Goal: Task Accomplishment & Management: Manage account settings

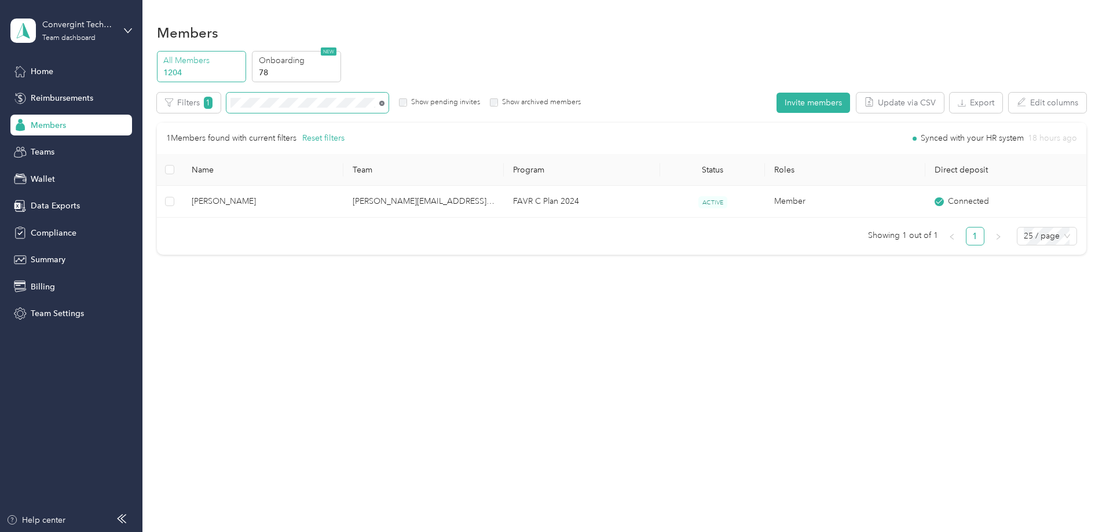
click at [384, 101] on icon at bounding box center [381, 103] width 5 height 5
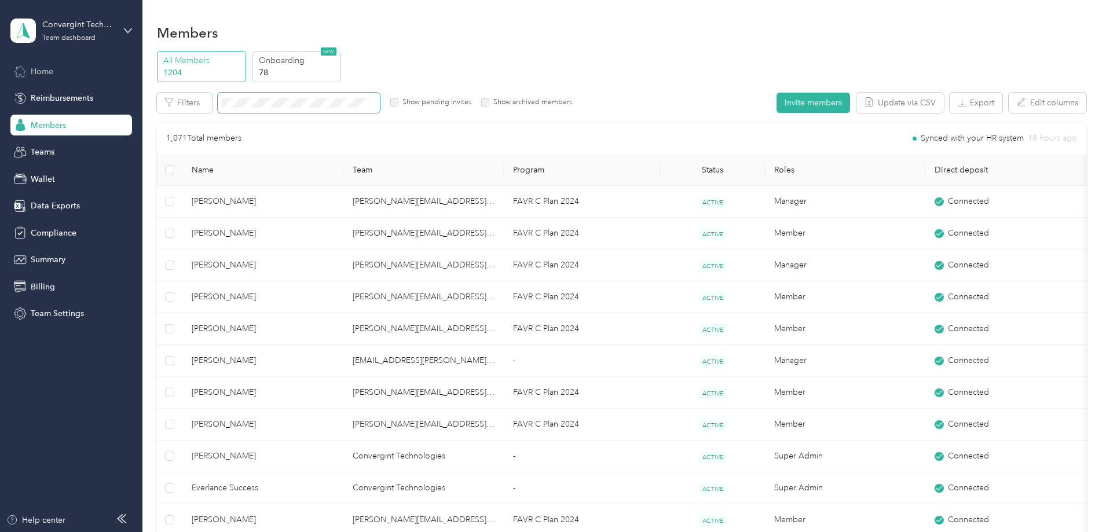
click at [54, 70] on div "Home" at bounding box center [71, 71] width 122 height 21
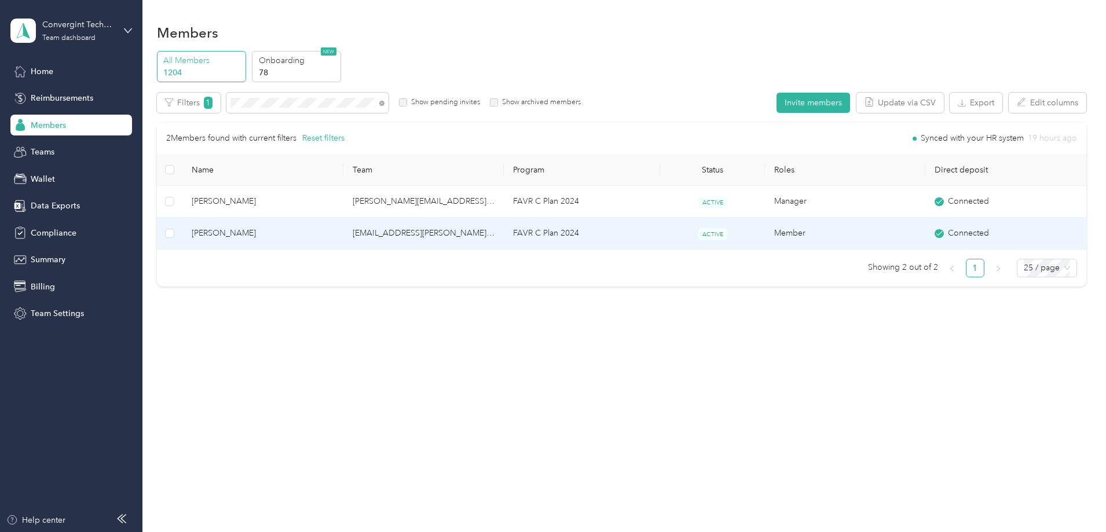
click at [412, 228] on td "austin.williams@convergint.com" at bounding box center [423, 234] width 160 height 32
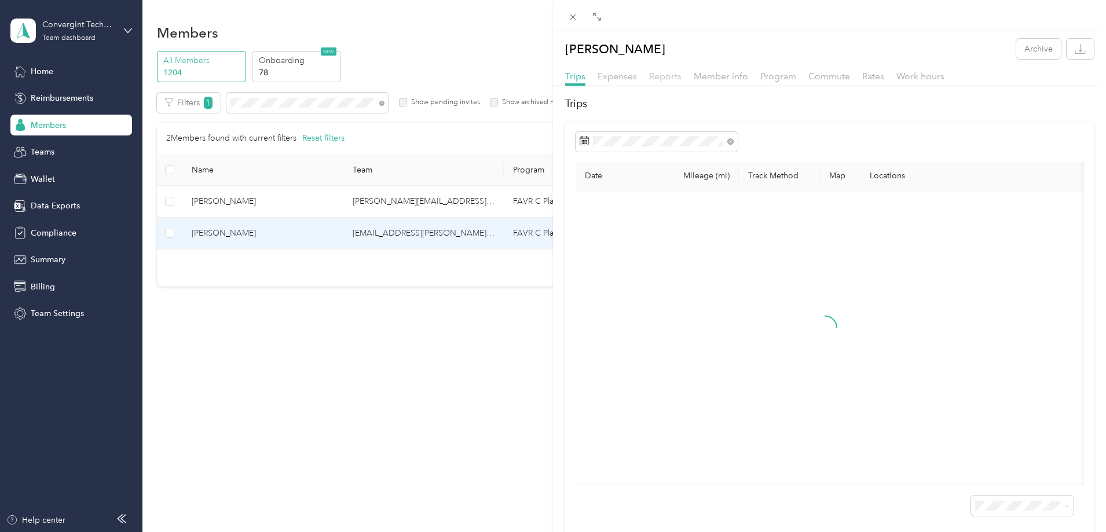
click at [676, 75] on span "Reports" at bounding box center [665, 76] width 32 height 11
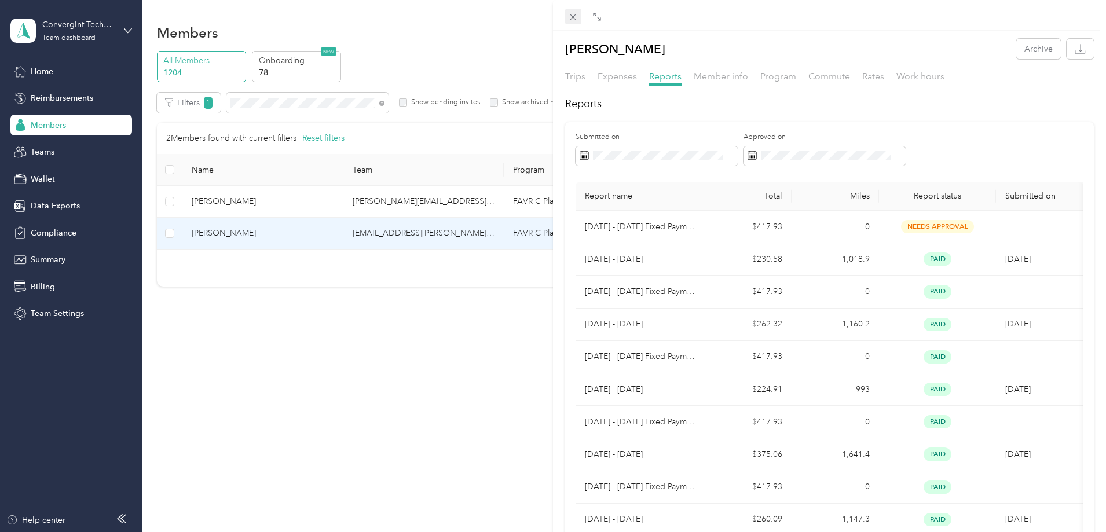
click at [576, 19] on icon at bounding box center [573, 17] width 6 height 6
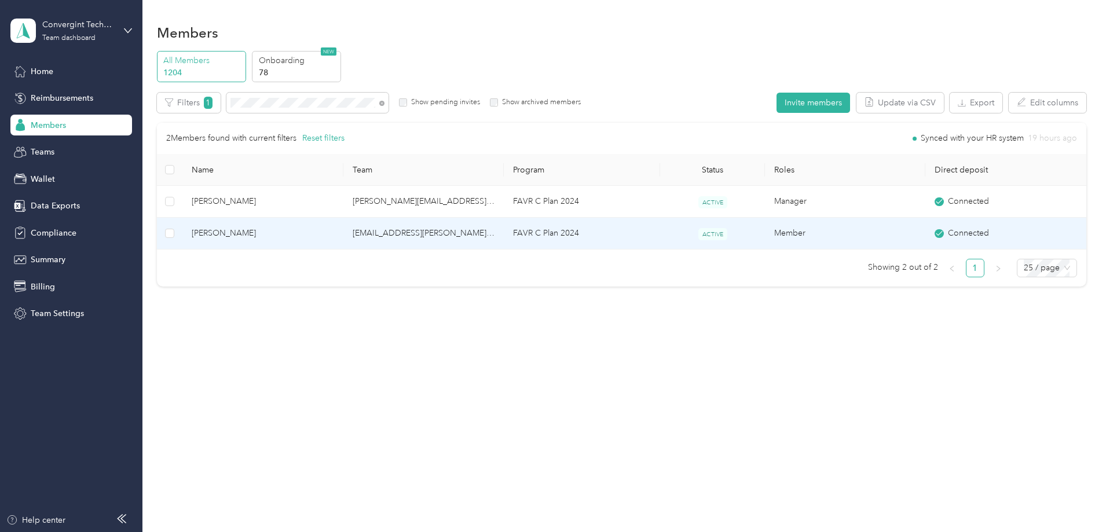
click at [409, 236] on td "austin.williams@convergint.com" at bounding box center [423, 234] width 160 height 32
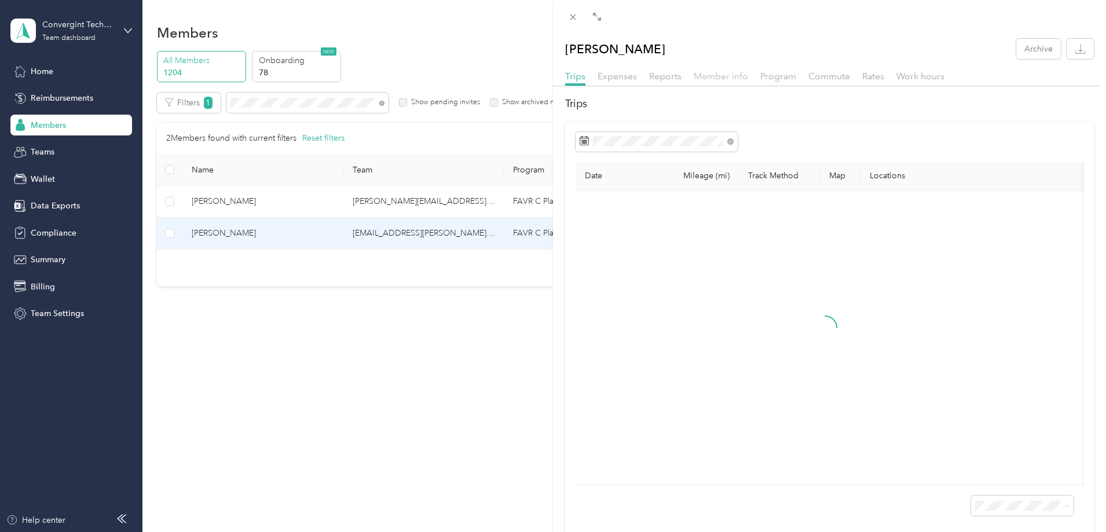
click at [707, 76] on span "Member info" at bounding box center [721, 76] width 54 height 11
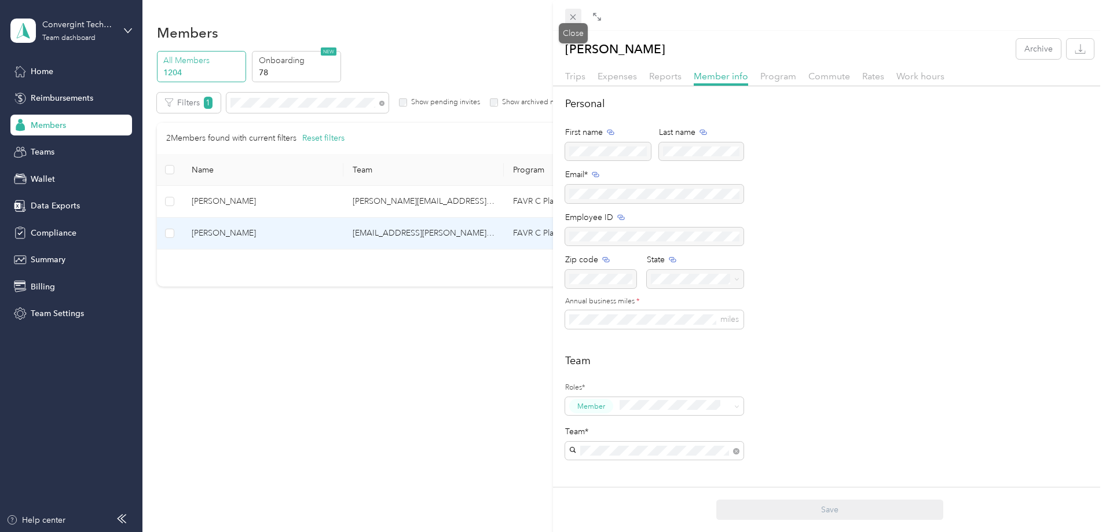
click at [571, 15] on icon at bounding box center [573, 17] width 6 height 6
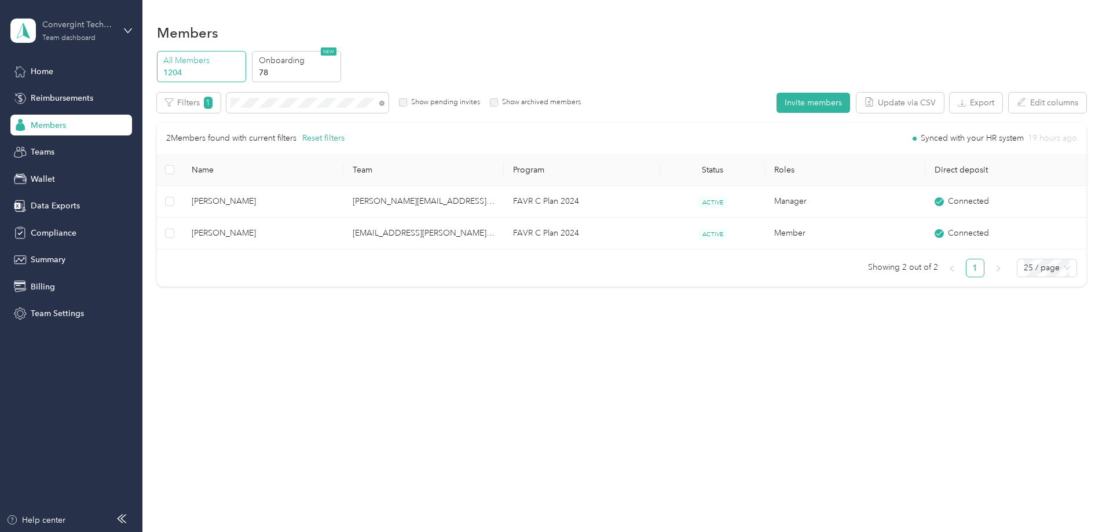
click at [70, 31] on div "Convergint Technologies Team dashboard" at bounding box center [78, 30] width 72 height 23
click at [57, 147] on div "Log out" at bounding box center [43, 148] width 45 height 12
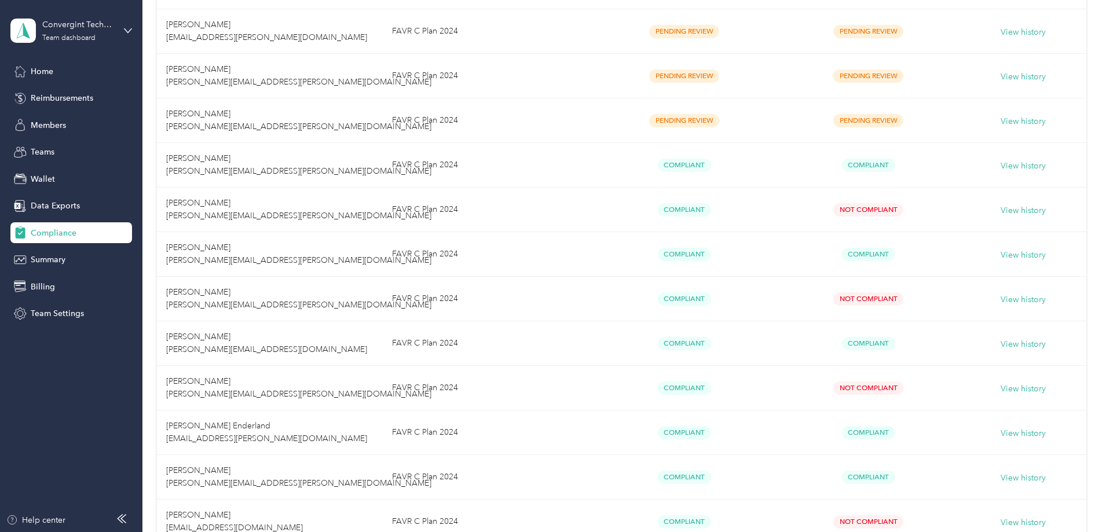
scroll to position [360, 0]
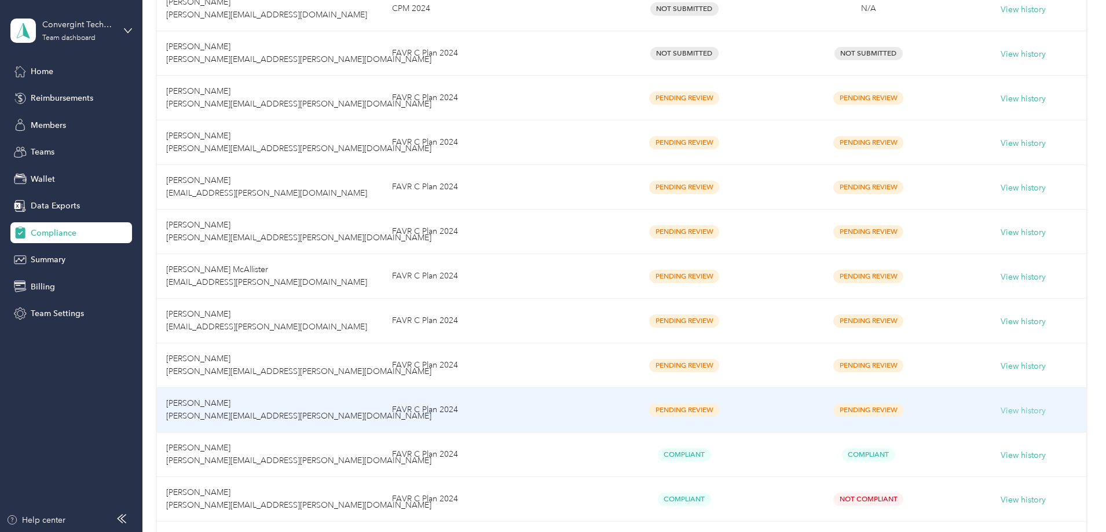
click at [1001, 413] on button "View history" at bounding box center [1023, 411] width 45 height 13
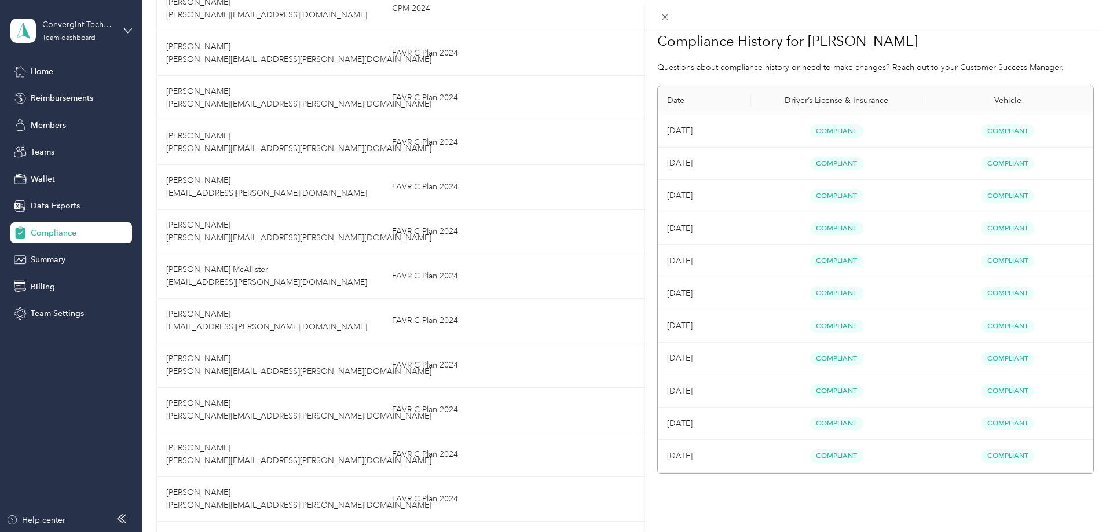
scroll to position [20, 0]
click at [664, 17] on icon at bounding box center [665, 17] width 10 height 10
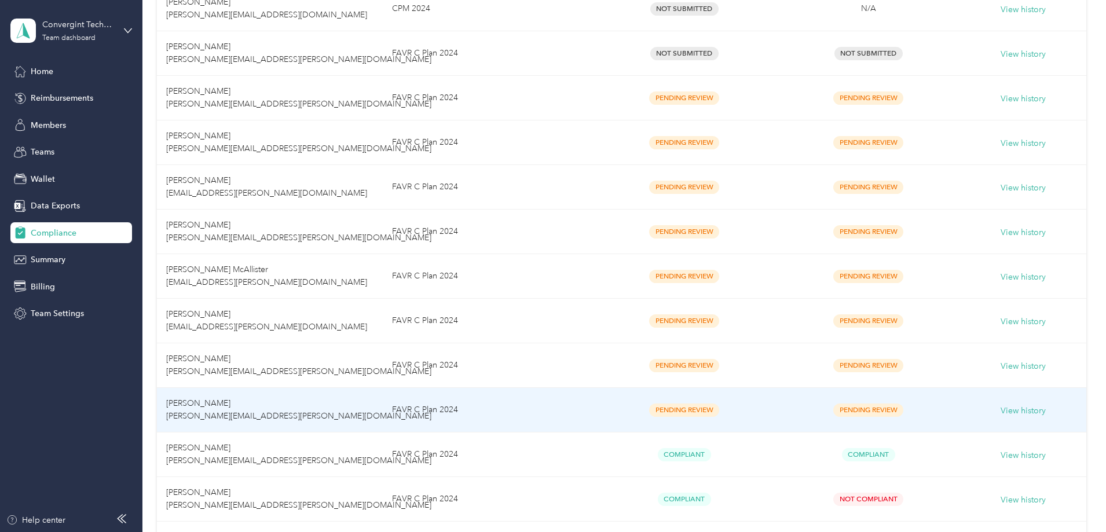
click at [280, 415] on span "Michael Ioime michael.ioime.jr@convergint.com" at bounding box center [298, 409] width 265 height 23
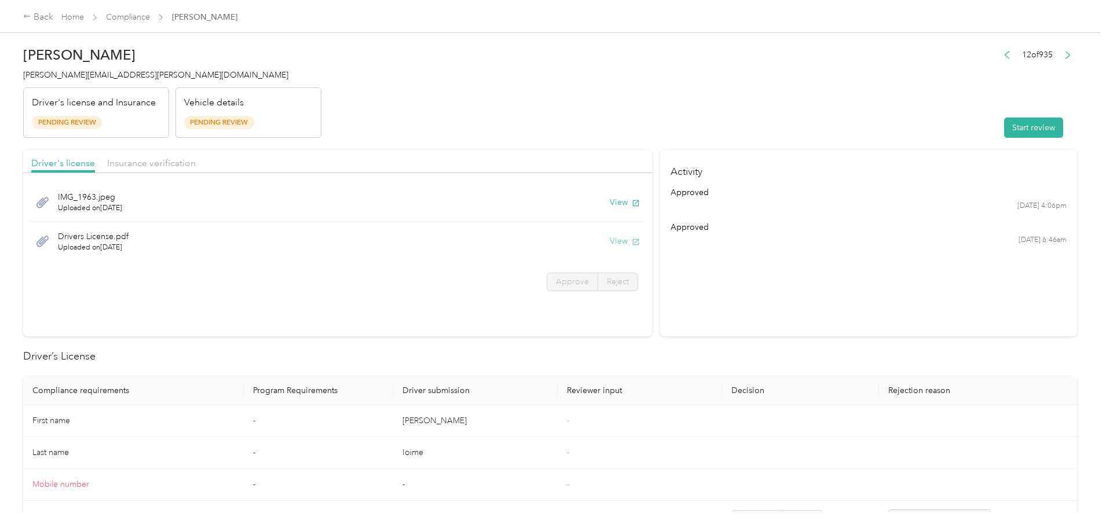
click at [610, 241] on button "View" at bounding box center [625, 241] width 30 height 12
click at [610, 202] on button "View" at bounding box center [625, 202] width 30 height 12
click at [196, 163] on span "Insurance verification" at bounding box center [151, 162] width 89 height 11
click at [610, 240] on button "View" at bounding box center [625, 241] width 30 height 12
click at [610, 204] on button "View" at bounding box center [625, 202] width 30 height 12
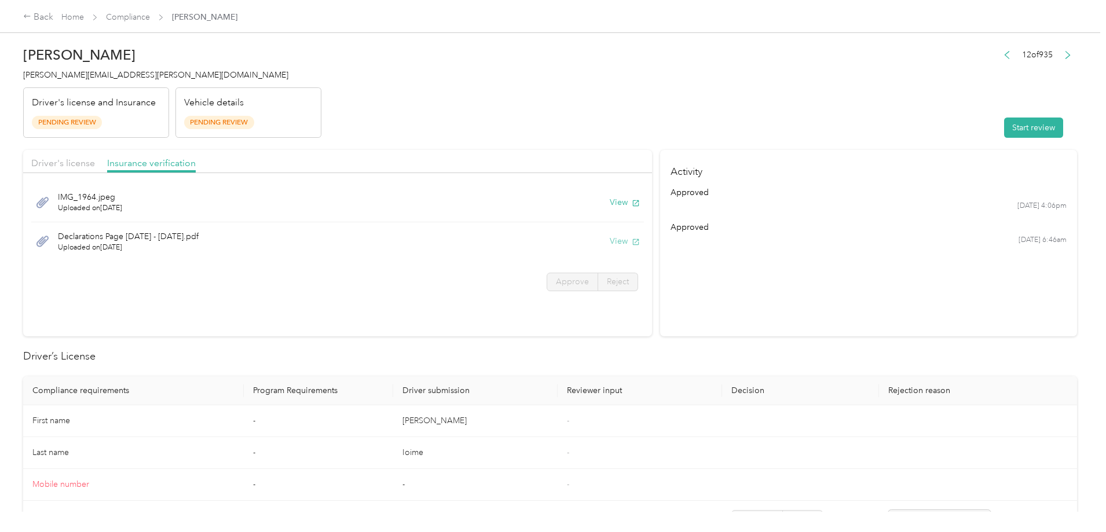
click at [610, 240] on button "View" at bounding box center [625, 241] width 30 height 12
click at [610, 204] on button "View" at bounding box center [625, 202] width 30 height 12
click at [610, 203] on button "View" at bounding box center [625, 202] width 30 height 12
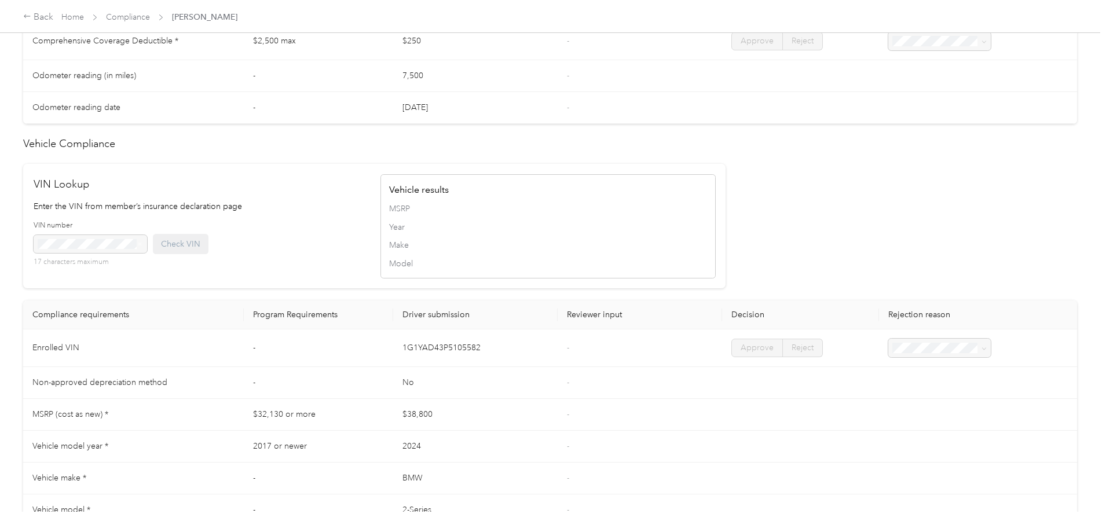
scroll to position [926, 0]
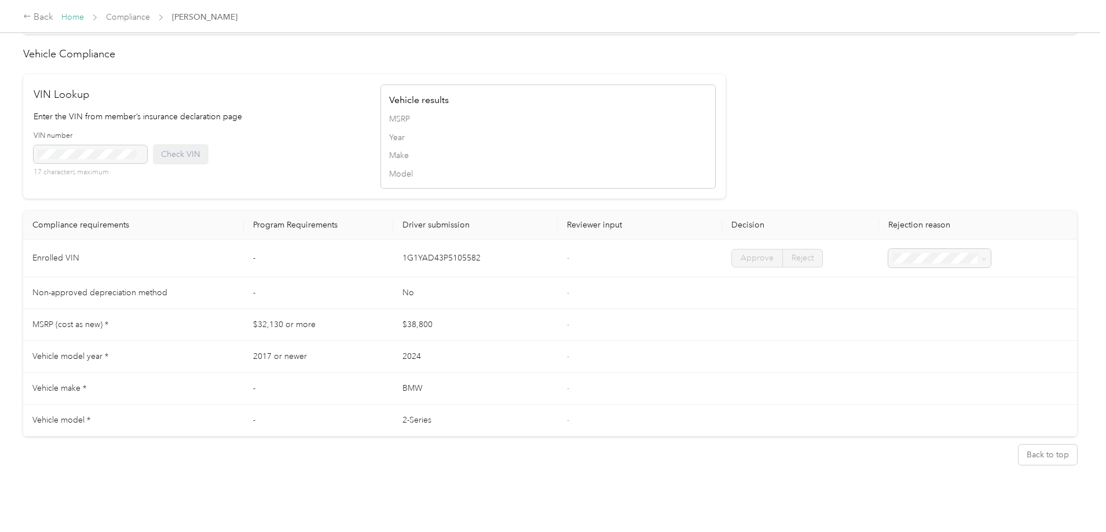
click at [84, 14] on link "Home" at bounding box center [72, 17] width 23 height 10
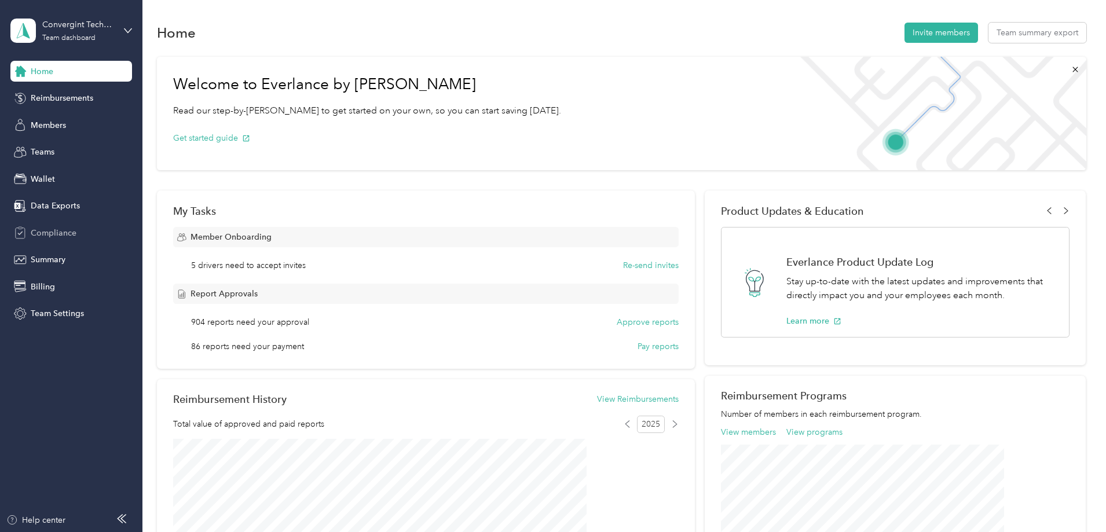
click at [52, 236] on span "Compliance" at bounding box center [54, 233] width 46 height 12
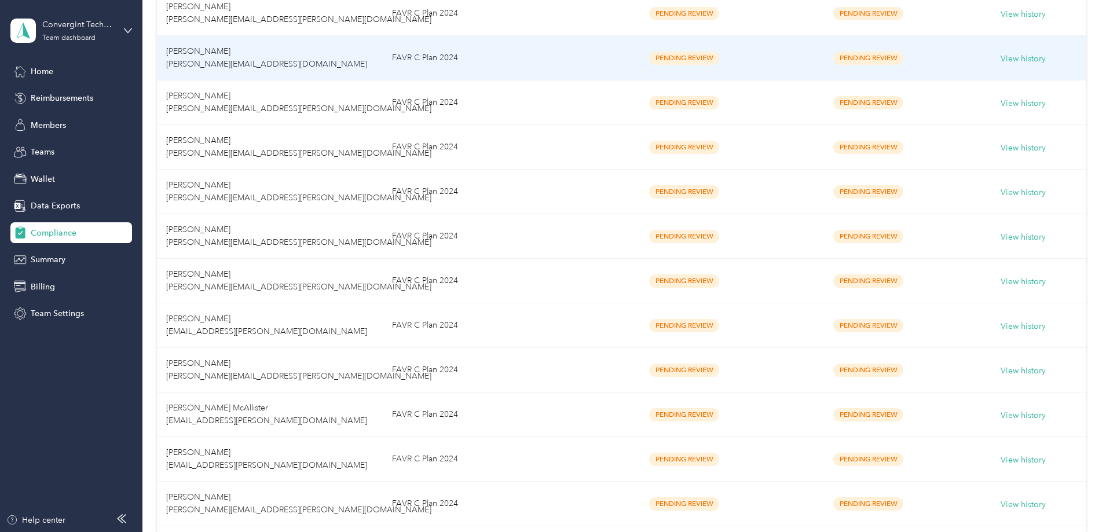
scroll to position [463, 0]
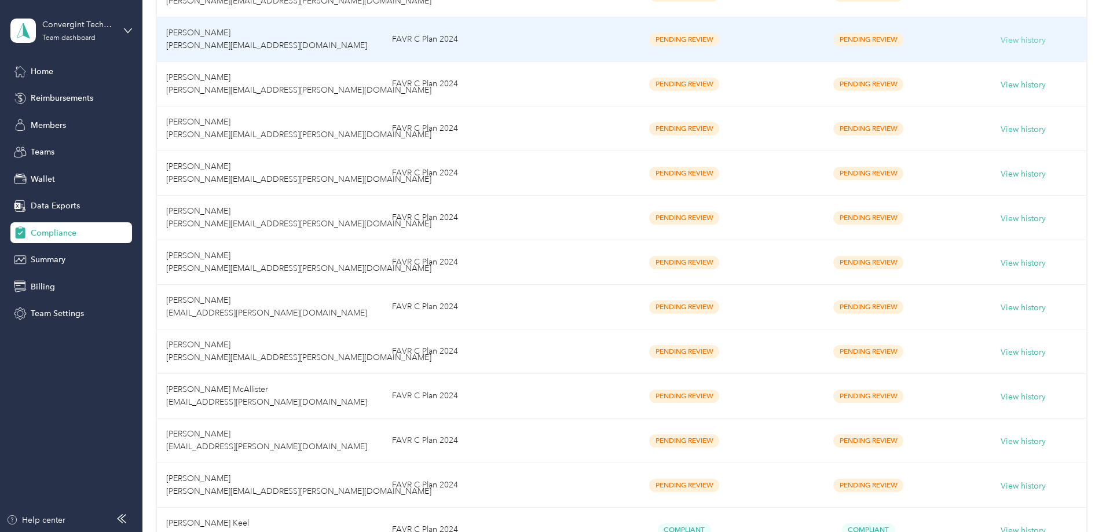
click at [1001, 41] on button "View history" at bounding box center [1023, 40] width 45 height 13
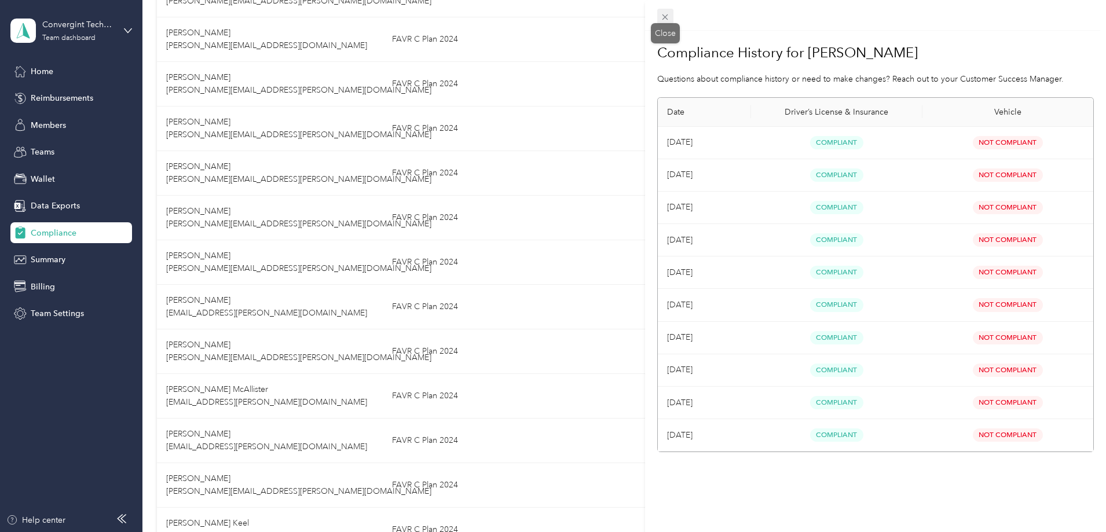
click at [668, 14] on icon at bounding box center [665, 17] width 10 height 10
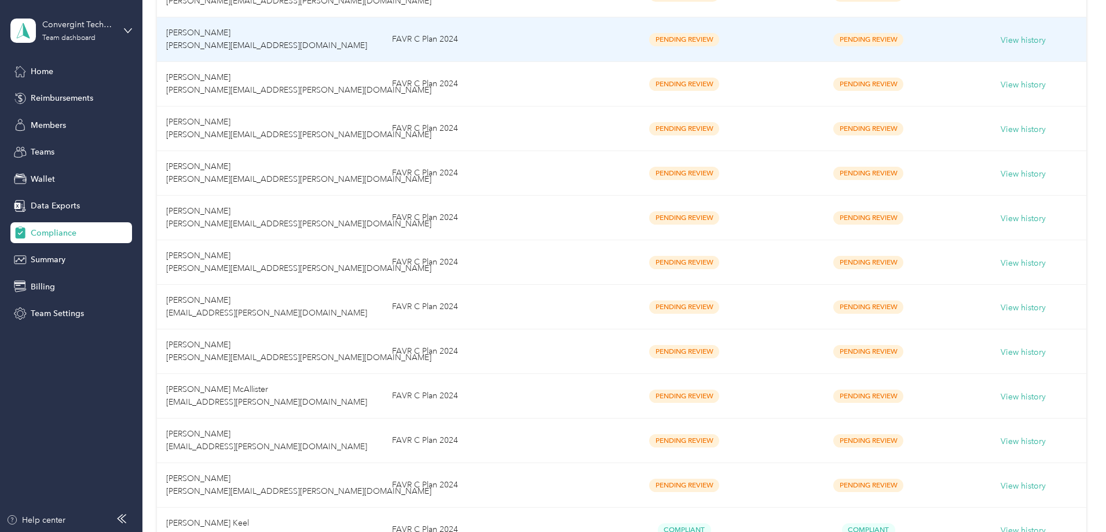
click at [474, 41] on td "FAVR C Plan 2024" at bounding box center [487, 39] width 209 height 45
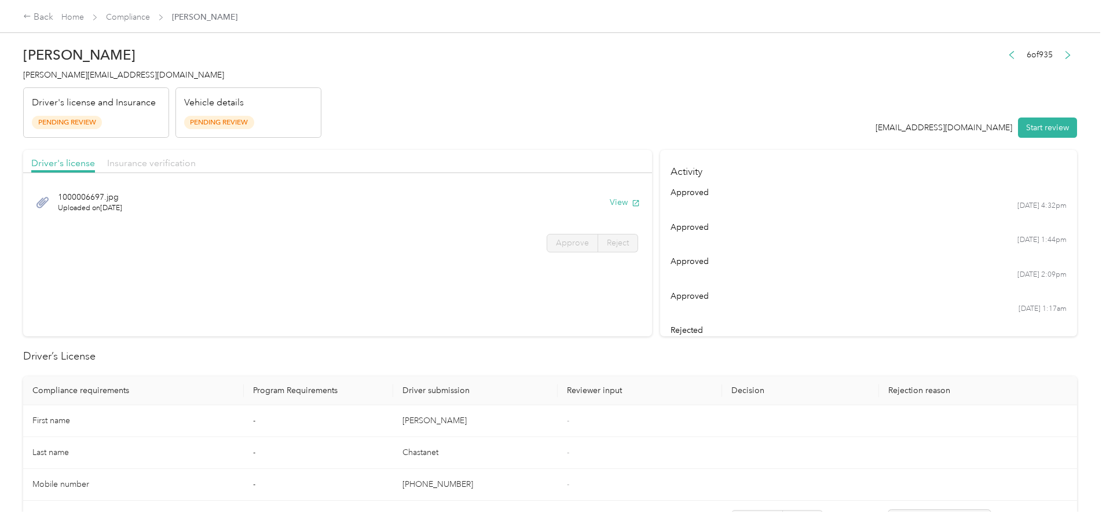
click at [196, 167] on span "Insurance verification" at bounding box center [151, 162] width 89 height 11
click at [610, 202] on button "View" at bounding box center [625, 202] width 30 height 12
click at [610, 244] on button "View" at bounding box center [625, 241] width 30 height 12
click at [610, 202] on button "View" at bounding box center [625, 202] width 30 height 12
click at [150, 21] on link "Compliance" at bounding box center [128, 17] width 44 height 10
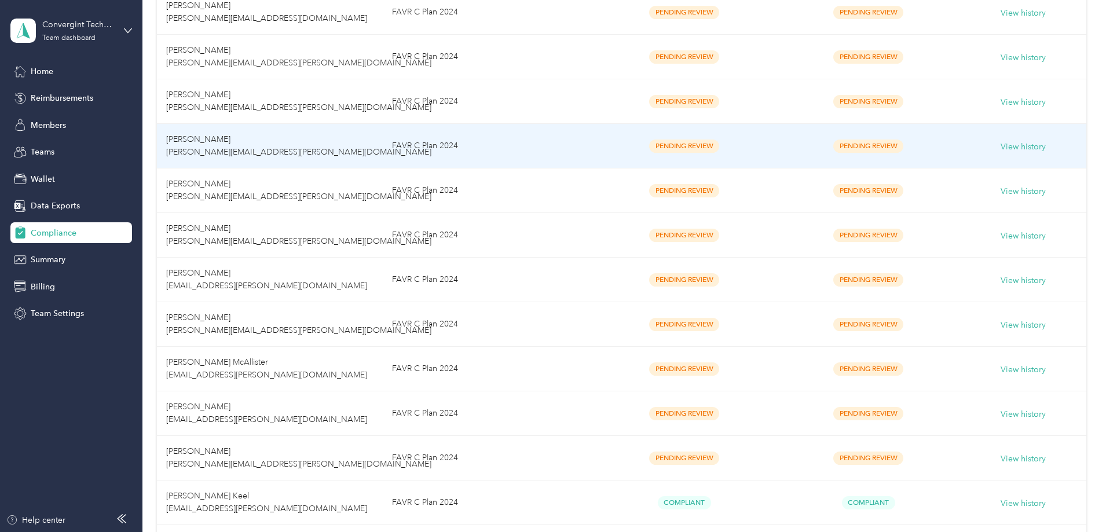
scroll to position [521, 0]
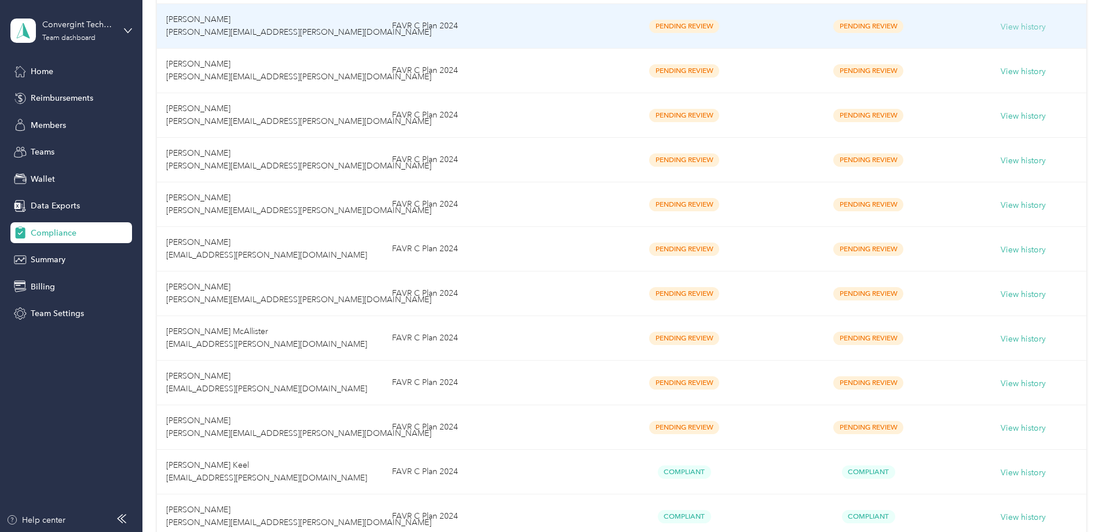
click at [1001, 25] on button "View history" at bounding box center [1023, 27] width 45 height 13
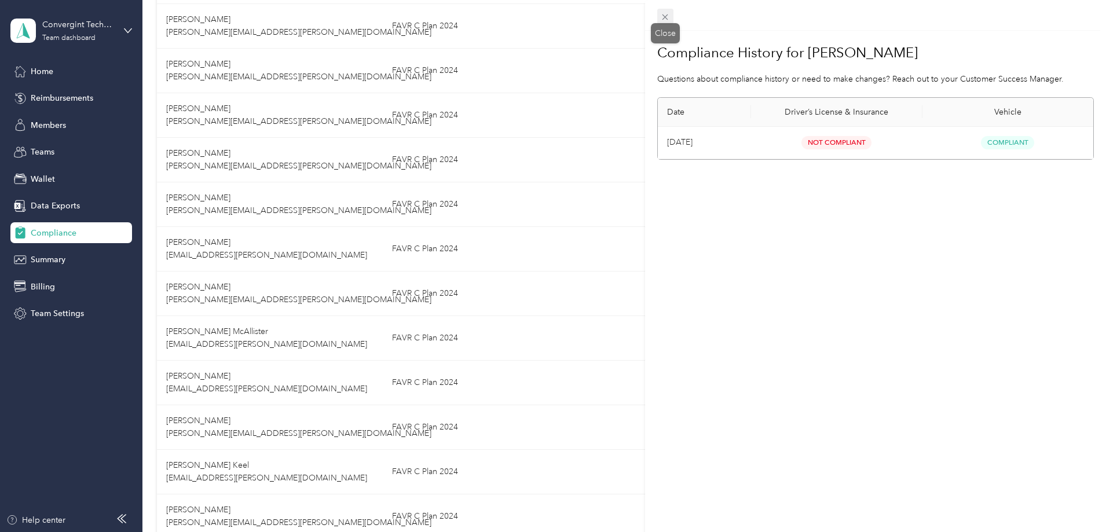
click at [662, 15] on icon at bounding box center [665, 17] width 10 height 10
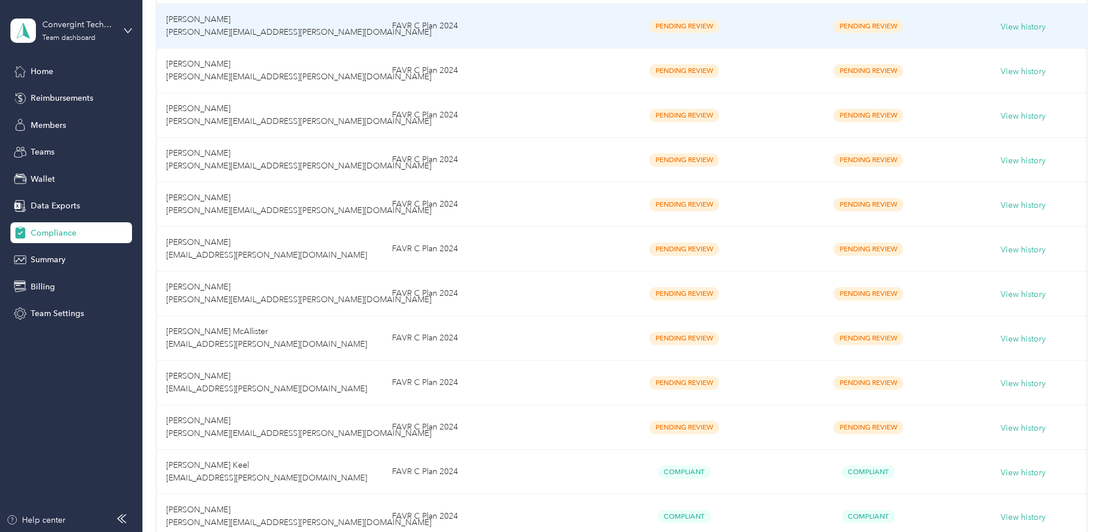
click at [531, 28] on td "FAVR C Plan 2024" at bounding box center [487, 26] width 209 height 45
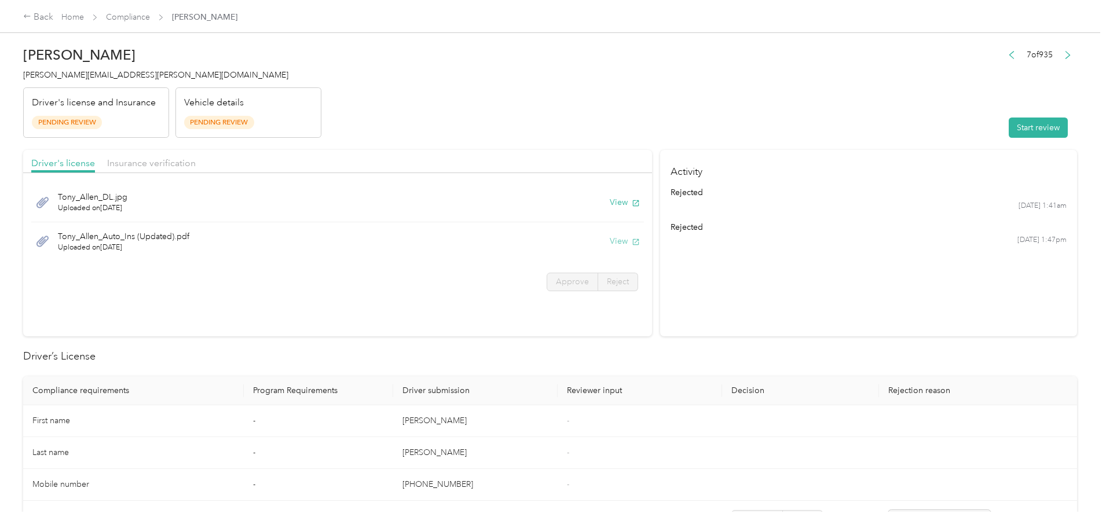
click at [610, 244] on button "View" at bounding box center [625, 241] width 30 height 12
click at [610, 203] on button "View" at bounding box center [625, 202] width 30 height 12
click at [196, 164] on span "Insurance verification" at bounding box center [151, 162] width 89 height 11
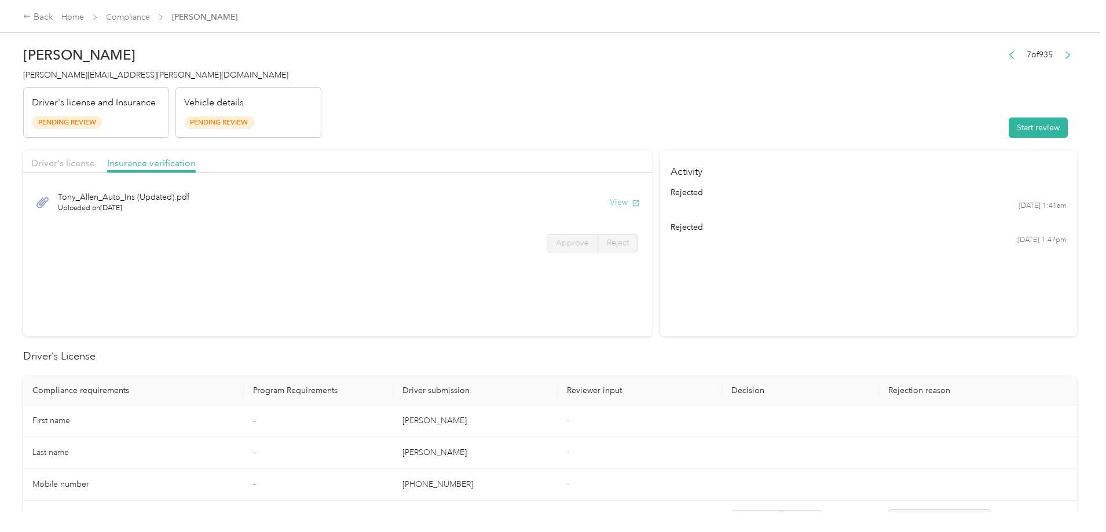
click at [610, 202] on button "View" at bounding box center [625, 202] width 30 height 12
click at [95, 163] on span "Driver's license" at bounding box center [63, 162] width 64 height 11
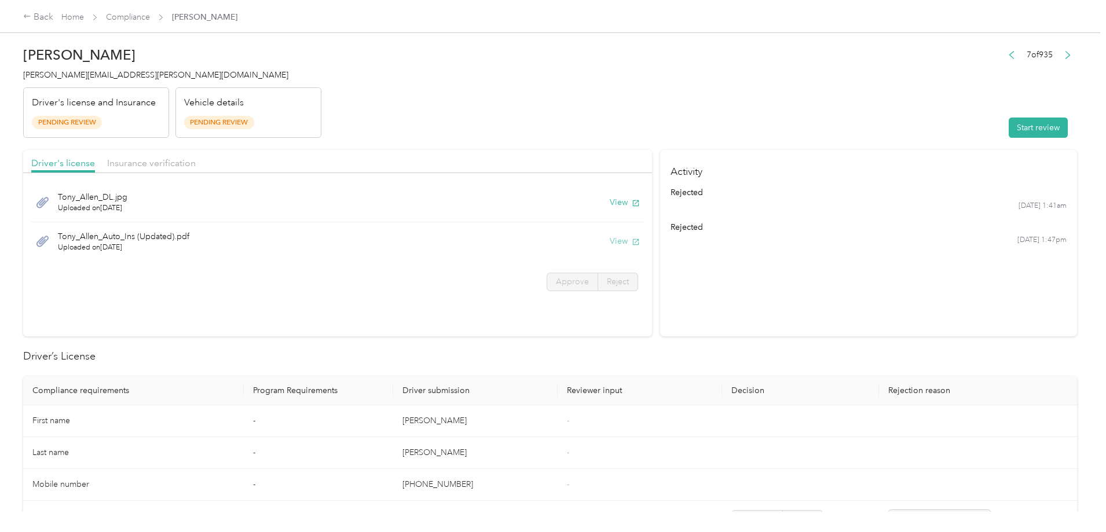
click at [610, 242] on button "View" at bounding box center [625, 241] width 30 height 12
click at [610, 244] on button "View" at bounding box center [625, 241] width 30 height 12
click at [196, 161] on span "Insurance verification" at bounding box center [151, 162] width 89 height 11
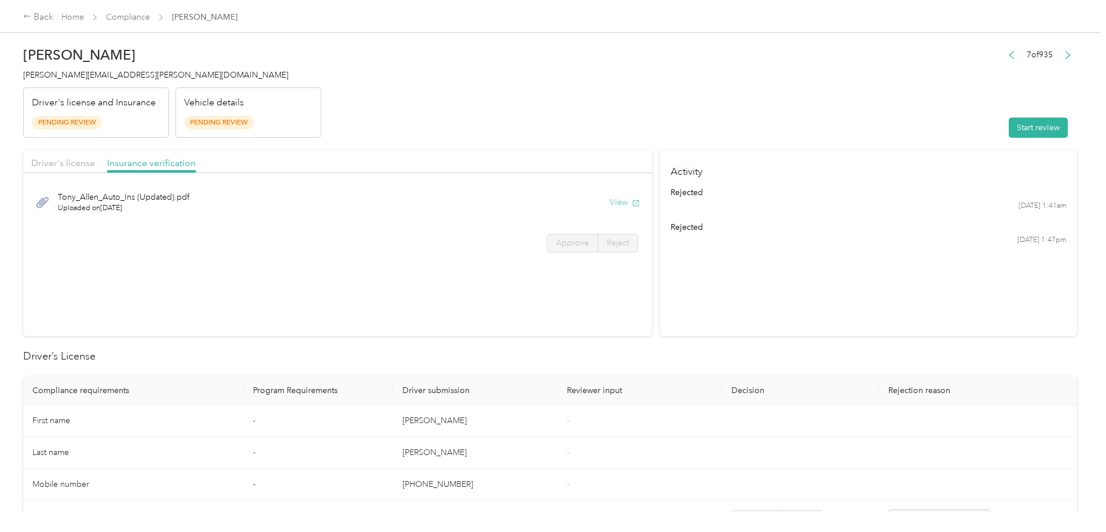
click at [610, 204] on button "View" at bounding box center [625, 202] width 30 height 12
click at [84, 16] on link "Home" at bounding box center [72, 17] width 23 height 10
